Goal: Information Seeking & Learning: Find specific fact

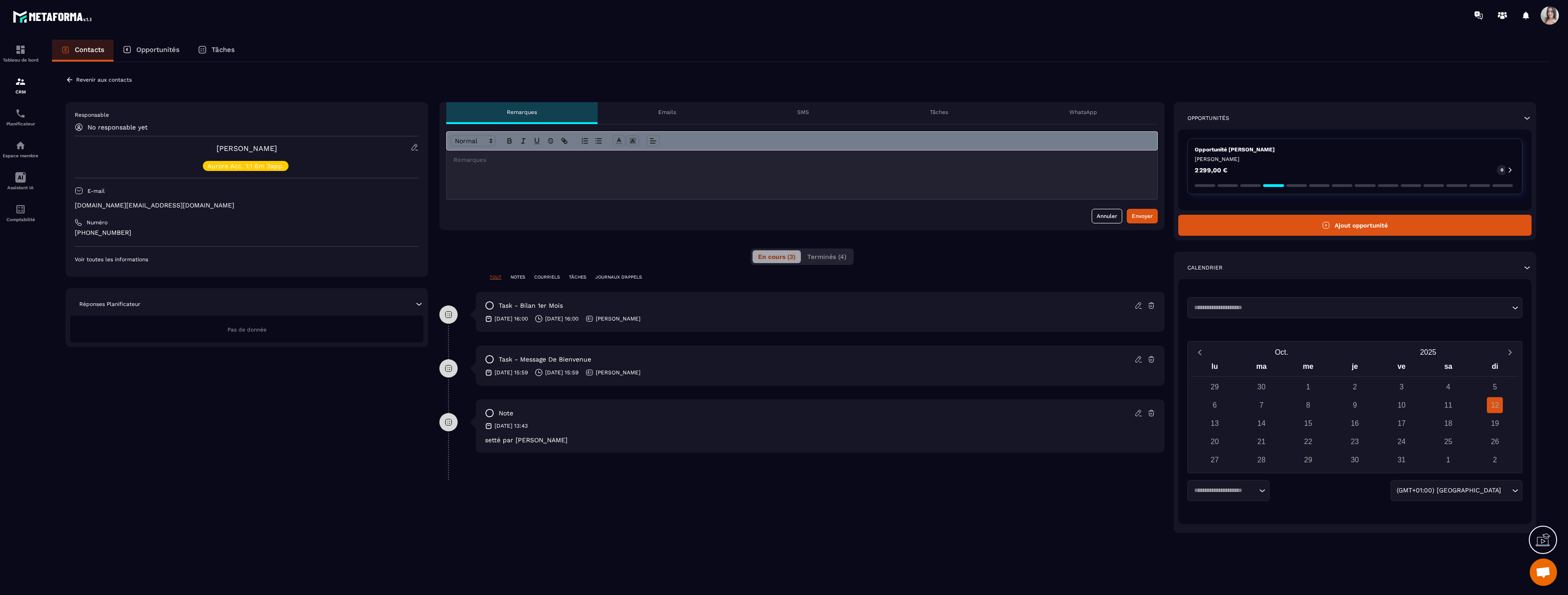
scroll to position [1523, 0]
drag, startPoint x: 496, startPoint y: 442, endPoint x: 538, endPoint y: 440, distance: 42.0
click at [537, 440] on p "setté par [PERSON_NAME]" at bounding box center [821, 440] width 671 height 7
click at [538, 440] on p "setté par [PERSON_NAME]" at bounding box center [821, 440] width 671 height 7
drag, startPoint x: 538, startPoint y: 440, endPoint x: 490, endPoint y: 445, distance: 48.3
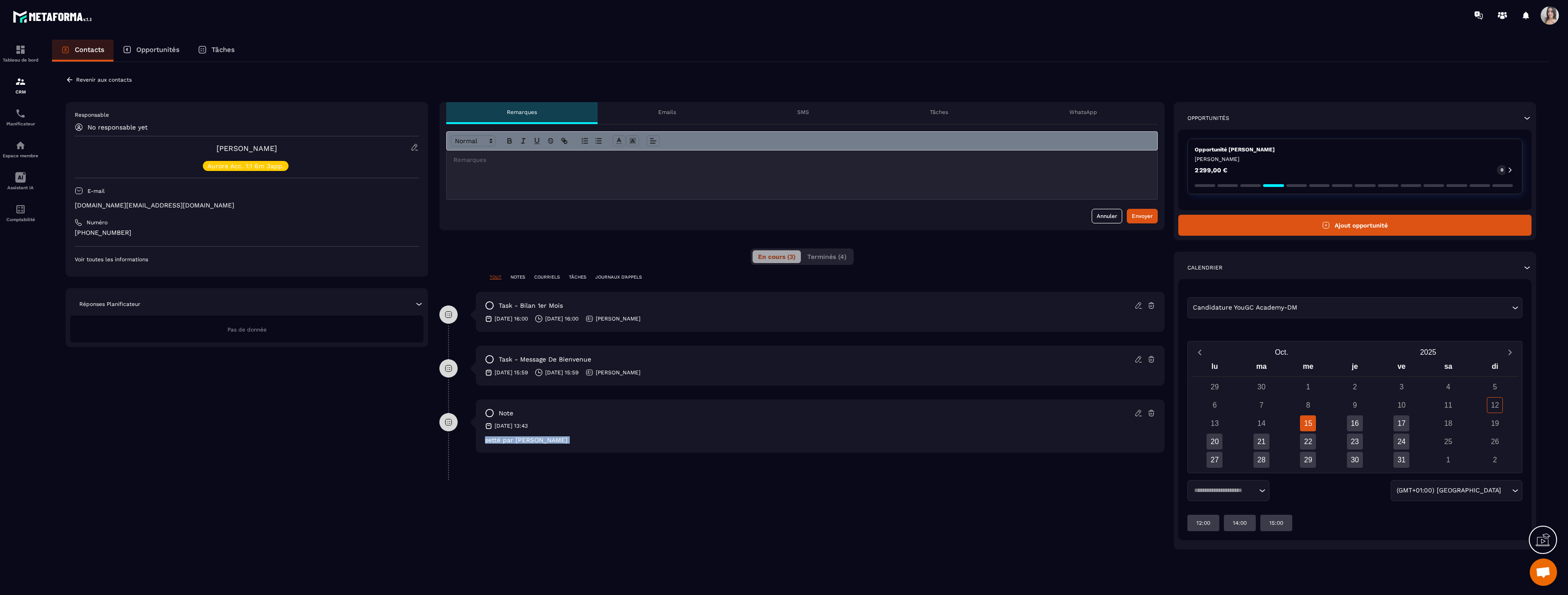
click at [490, 445] on div "note [DATE] 13:43 setté par [PERSON_NAME]" at bounding box center [820, 425] width 689 height 53
drag, startPoint x: 486, startPoint y: 442, endPoint x: 533, endPoint y: 445, distance: 47.1
click at [532, 445] on div "note [DATE] 13:43 setté par [PERSON_NAME]" at bounding box center [820, 425] width 689 height 53
click at [533, 445] on div "note [DATE] 13:43 setté par [PERSON_NAME]" at bounding box center [820, 425] width 689 height 53
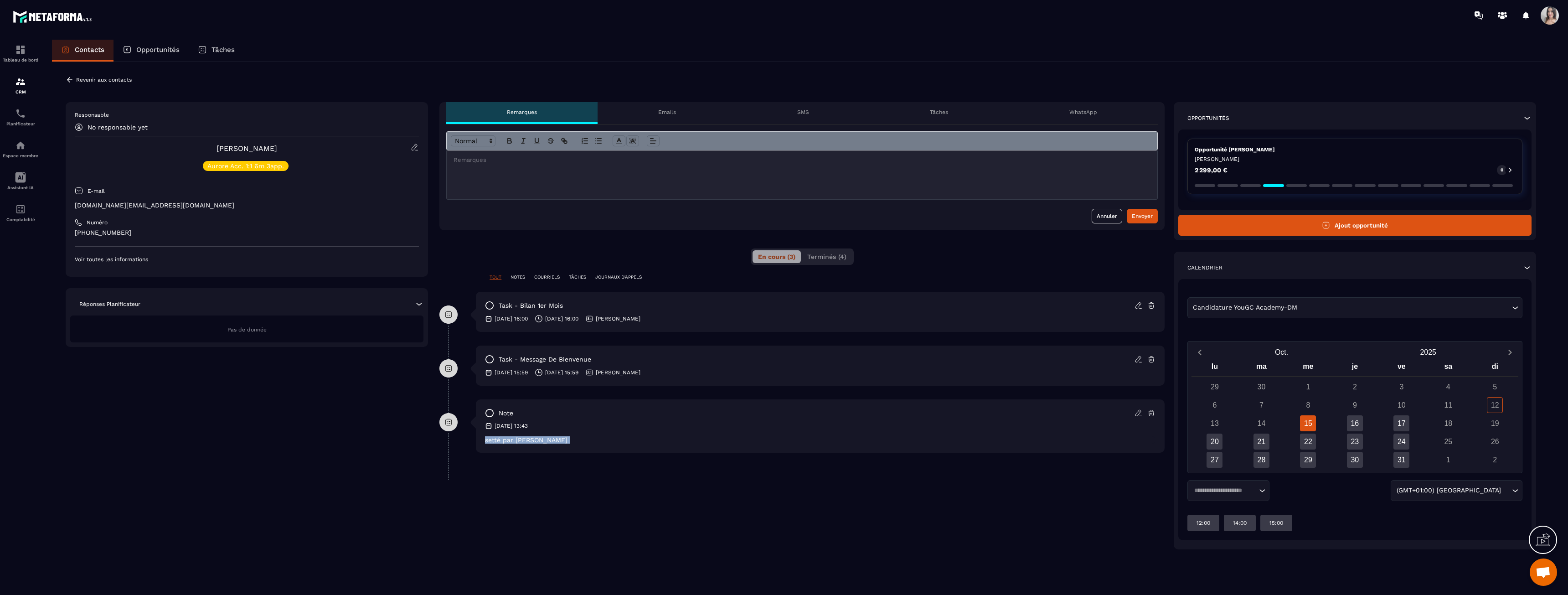
drag, startPoint x: 533, startPoint y: 445, endPoint x: 494, endPoint y: 443, distance: 39.1
click at [494, 443] on div "note [DATE] 13:43 setté par [PERSON_NAME]" at bounding box center [820, 425] width 689 height 53
click at [494, 443] on p "setté par [PERSON_NAME]" at bounding box center [821, 440] width 671 height 7
drag, startPoint x: 494, startPoint y: 443, endPoint x: 536, endPoint y: 442, distance: 42.0
click at [536, 443] on p "setté par [PERSON_NAME]" at bounding box center [821, 440] width 671 height 7
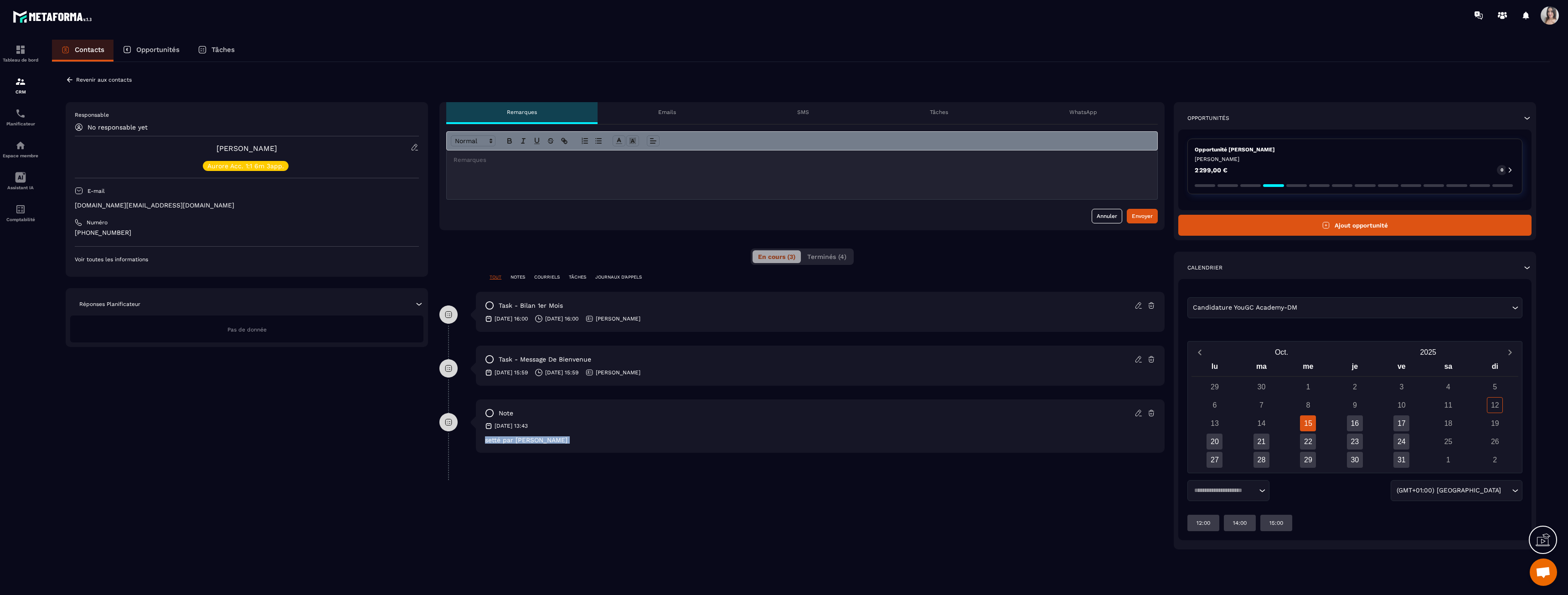
click at [536, 442] on p "setté par [PERSON_NAME]" at bounding box center [821, 440] width 671 height 7
drag, startPoint x: 532, startPoint y: 442, endPoint x: 485, endPoint y: 440, distance: 47.0
click at [485, 440] on p "setté par [PERSON_NAME]" at bounding box center [821, 440] width 671 height 7
drag, startPoint x: 485, startPoint y: 440, endPoint x: 541, endPoint y: 442, distance: 56.0
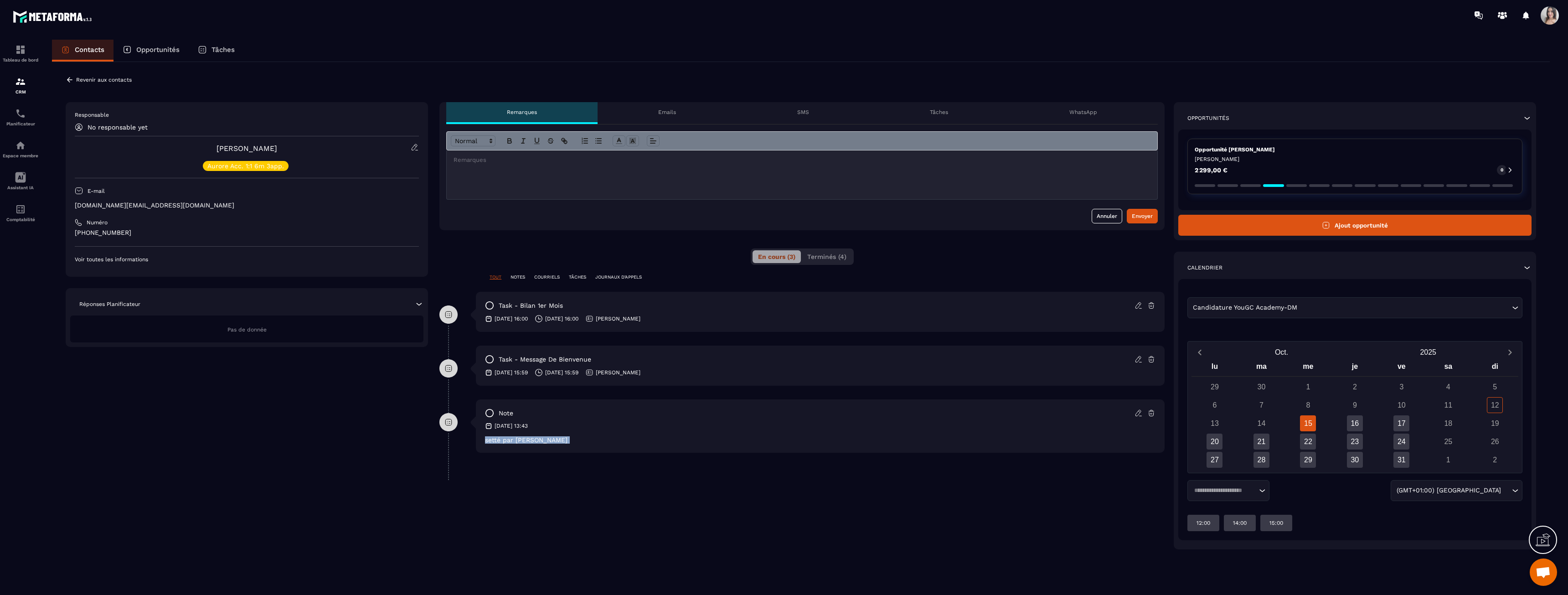
click at [541, 442] on p "setté par [PERSON_NAME]" at bounding box center [821, 440] width 671 height 7
drag, startPoint x: 541, startPoint y: 442, endPoint x: 490, endPoint y: 446, distance: 51.2
click at [490, 445] on div "note [DATE] 13:43 setté par [PERSON_NAME]" at bounding box center [820, 425] width 689 height 53
click at [490, 446] on div "note [DATE] 13:43 setté par [PERSON_NAME]" at bounding box center [820, 425] width 689 height 53
